Goal: Task Accomplishment & Management: Manage account settings

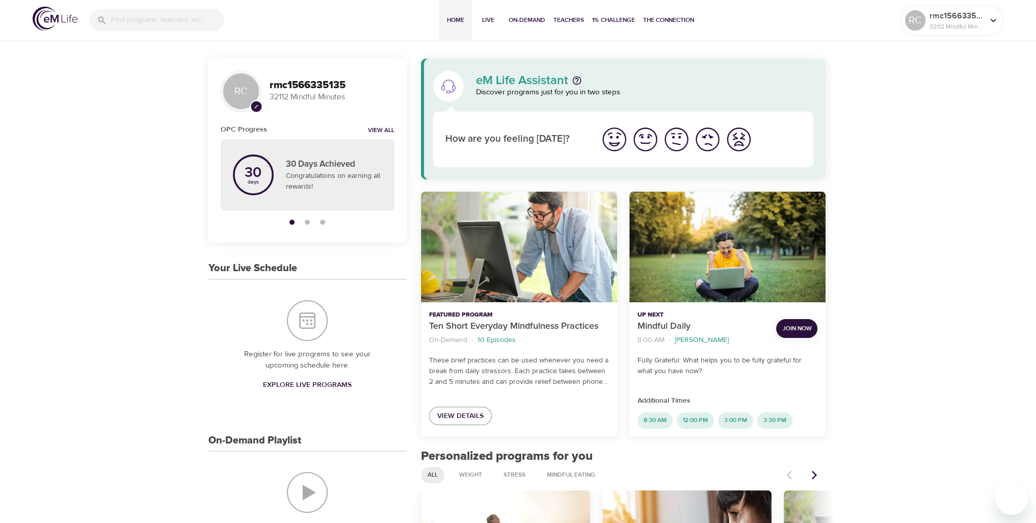
click at [617, 140] on img "I'm feeling great" at bounding box center [614, 139] width 28 height 28
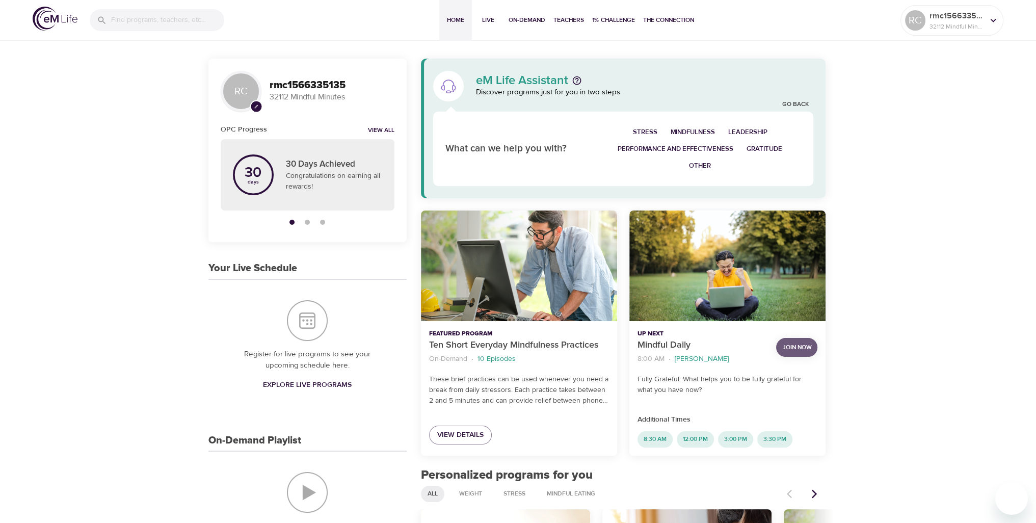
click at [795, 345] on span "Join Now" at bounding box center [796, 347] width 29 height 11
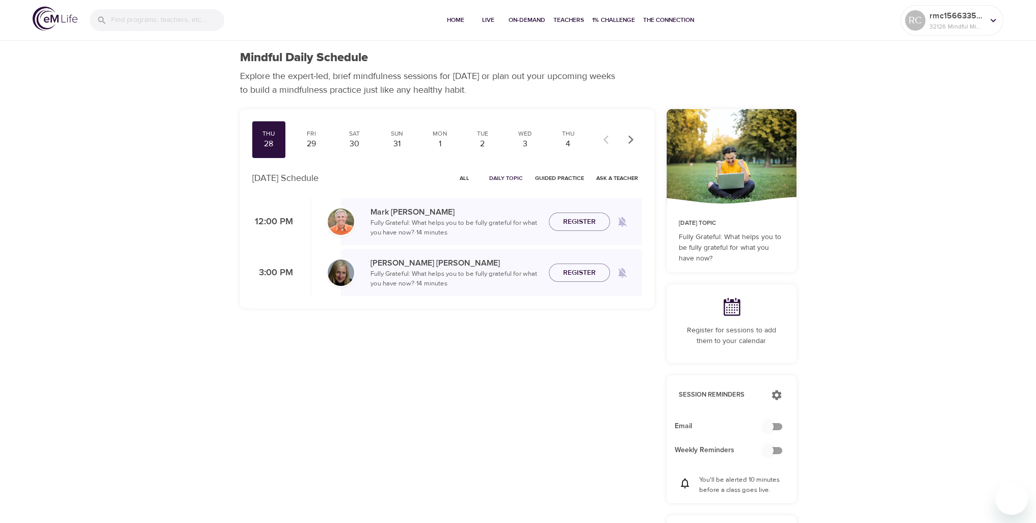
checkbox input "true"
